Goal: Information Seeking & Learning: Learn about a topic

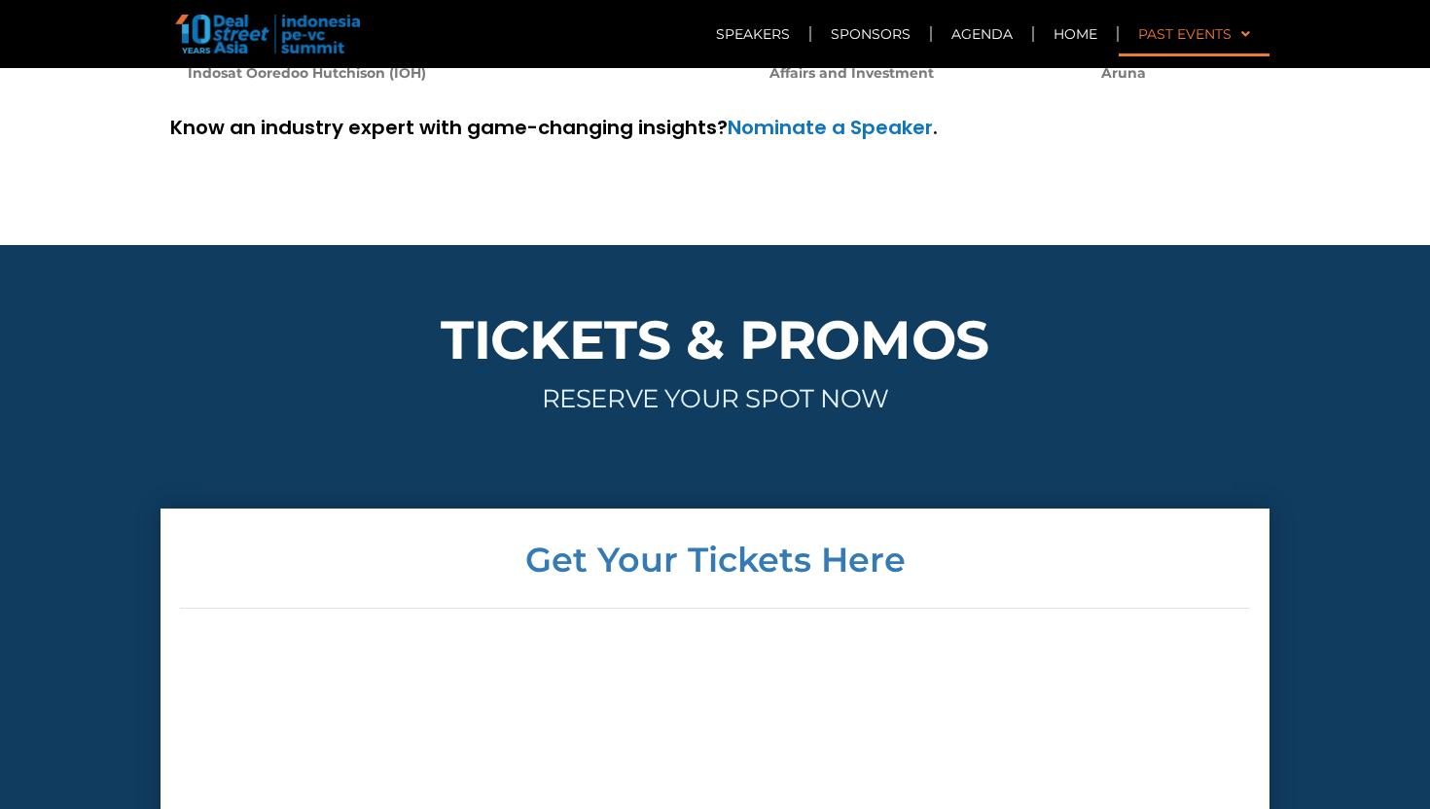
scroll to position [6591, 0]
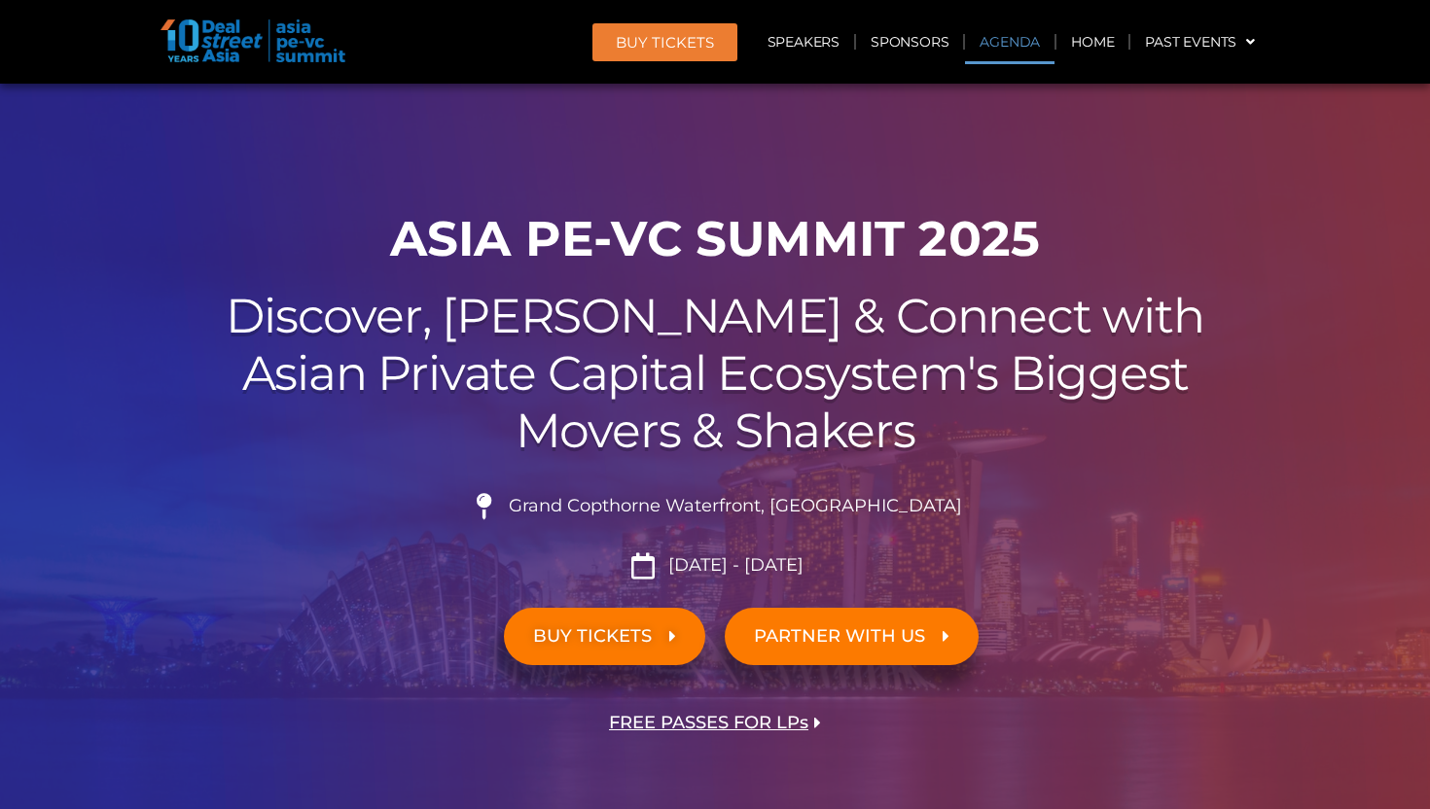
click at [999, 52] on link "Agenda" at bounding box center [1010, 41] width 90 height 45
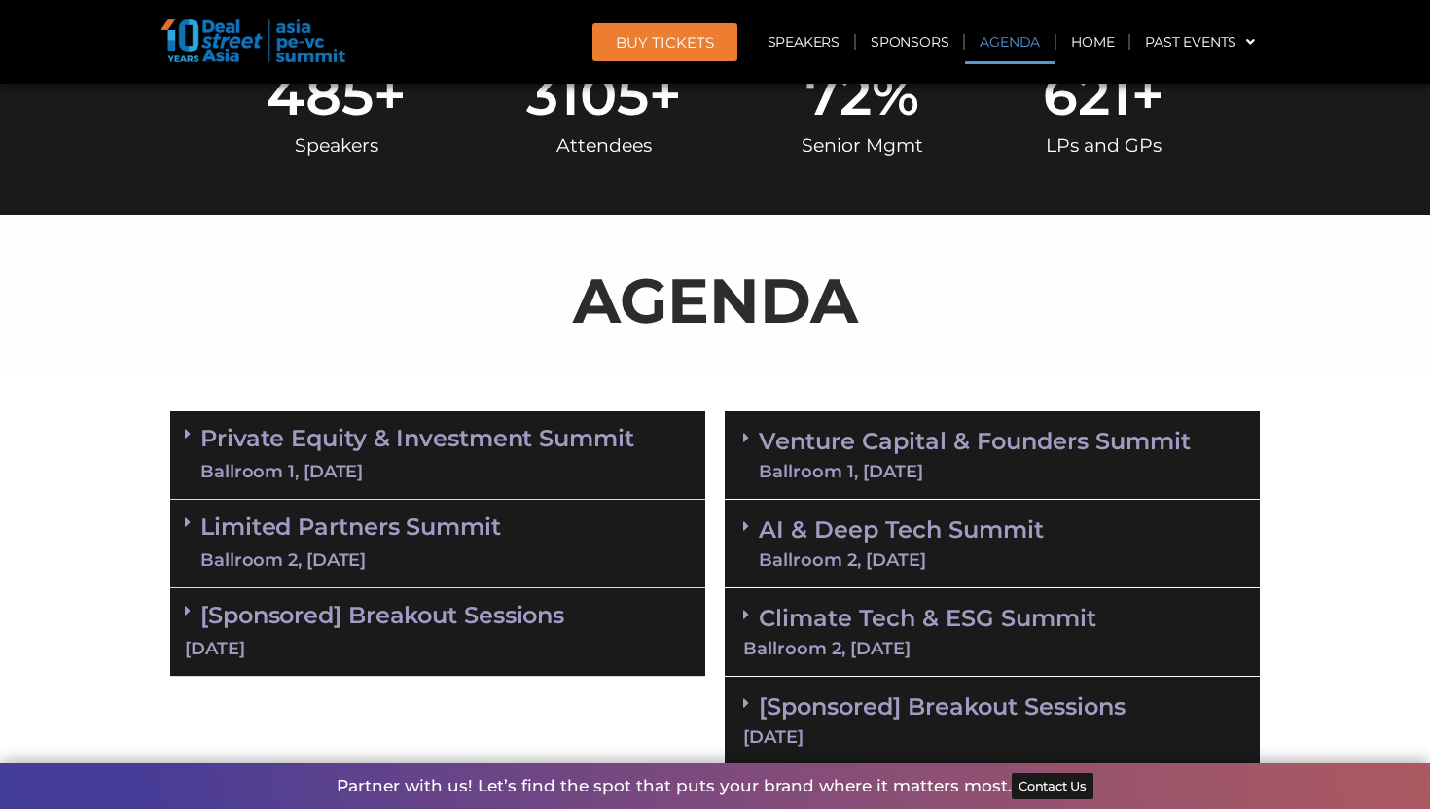
scroll to position [1034, 0]
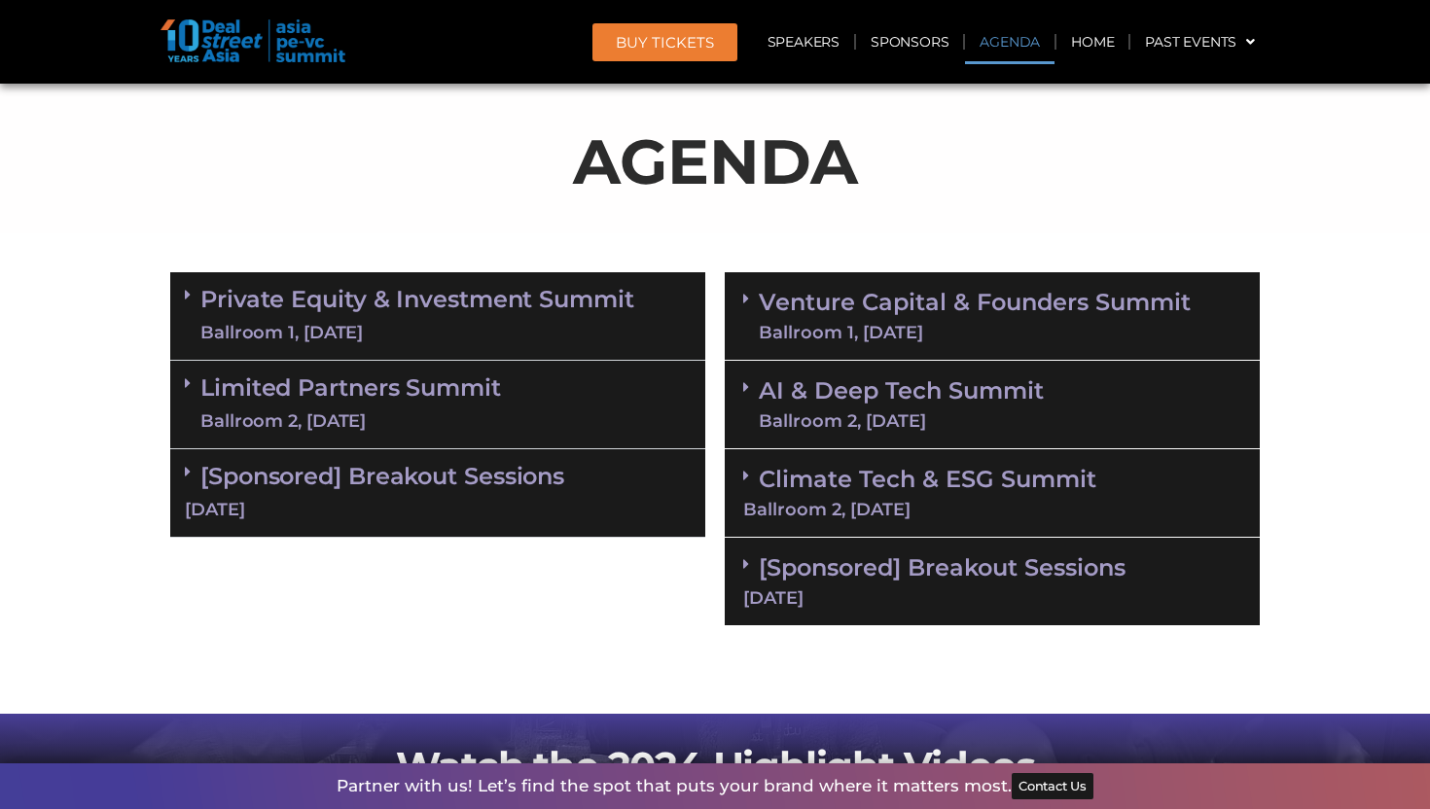
click at [897, 310] on link "Venture Capital & Founders​ Summit Ballroom 1, 11 Sept" at bounding box center [975, 316] width 432 height 51
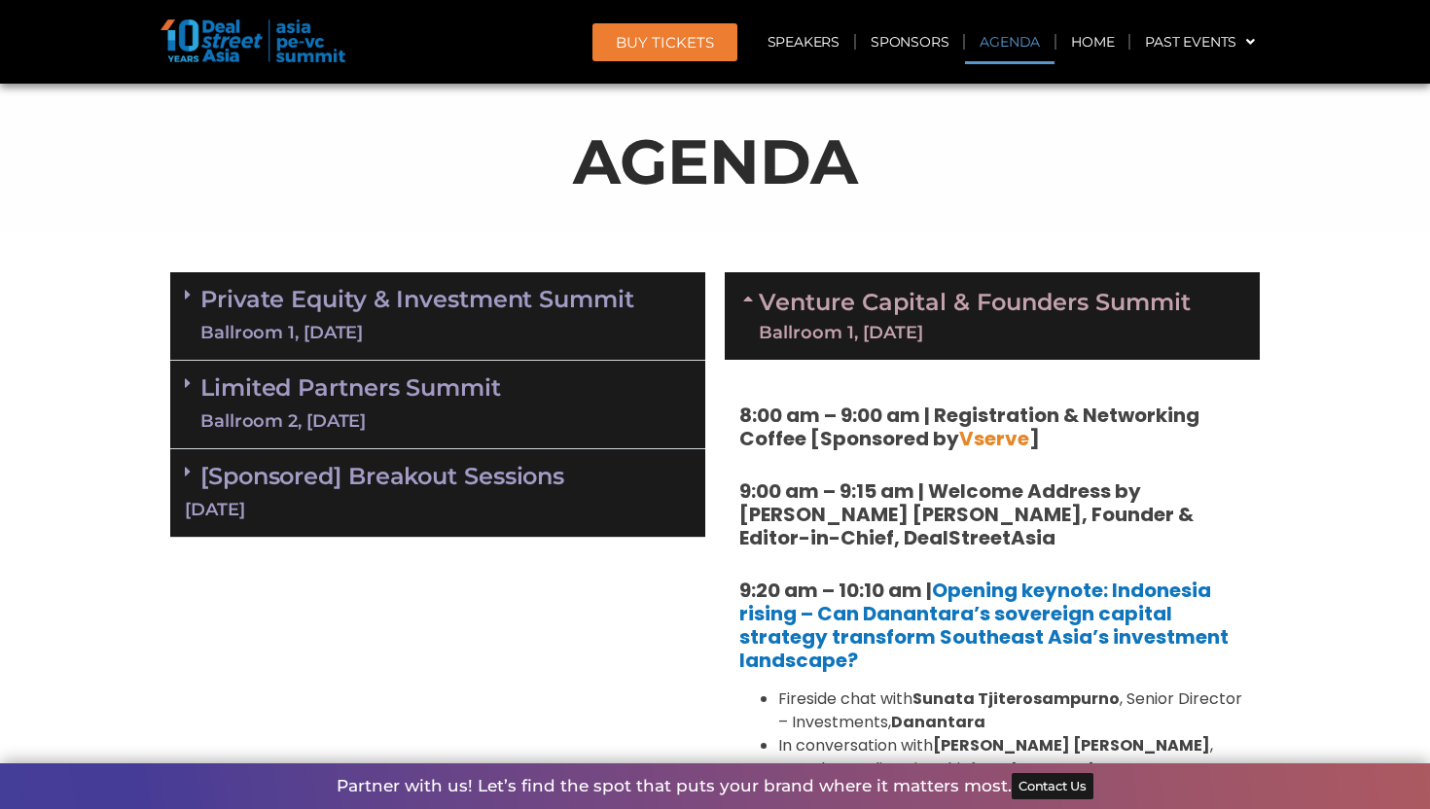
scroll to position [2012, 0]
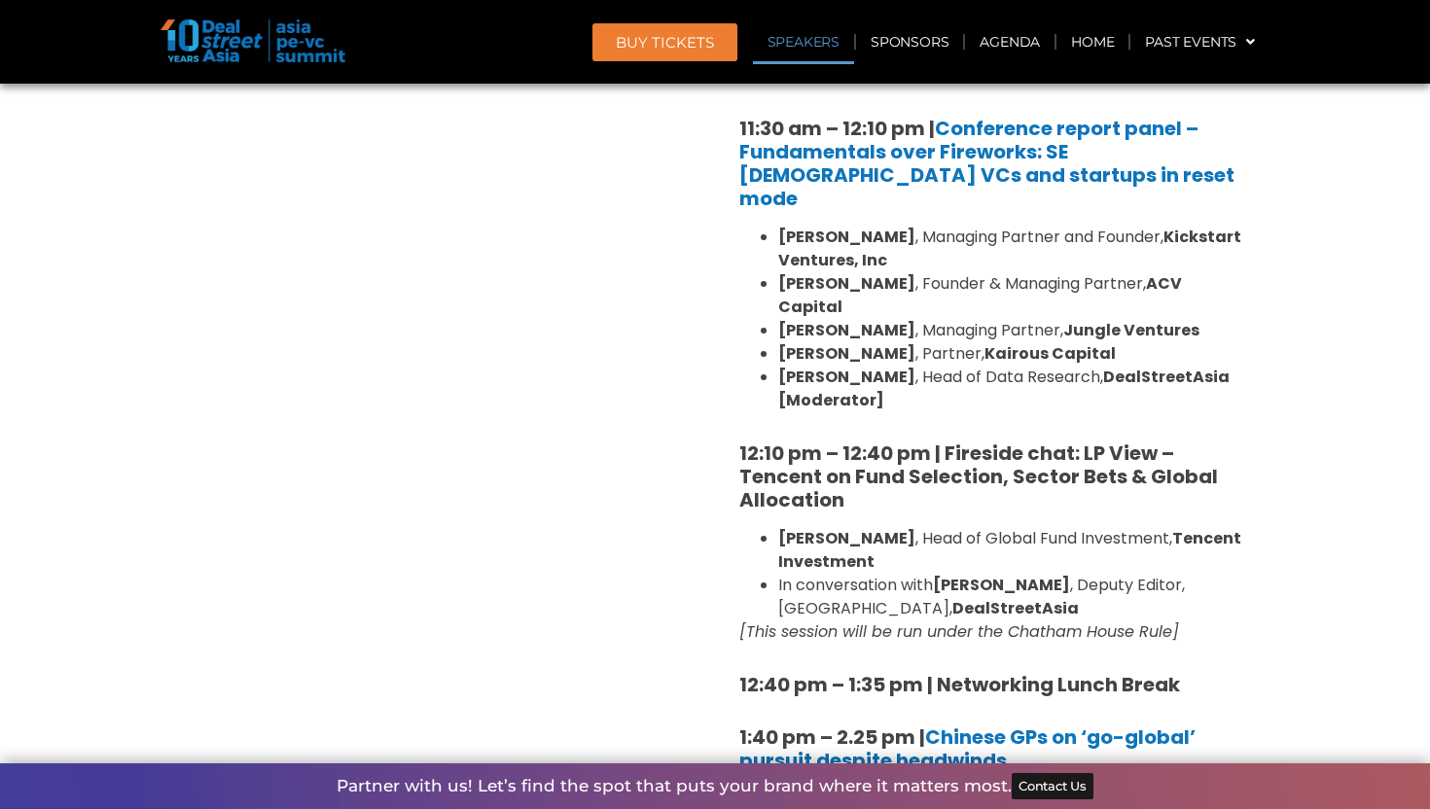
copy em "This session will be run under the Chatham House Rule"
drag, startPoint x: 769, startPoint y: 565, endPoint x: 1195, endPoint y: 566, distance: 426.1
click at [1179, 621] on em "[This session will be run under the Chatham House Rule]" at bounding box center [959, 632] width 440 height 22
